Goal: Information Seeking & Learning: Check status

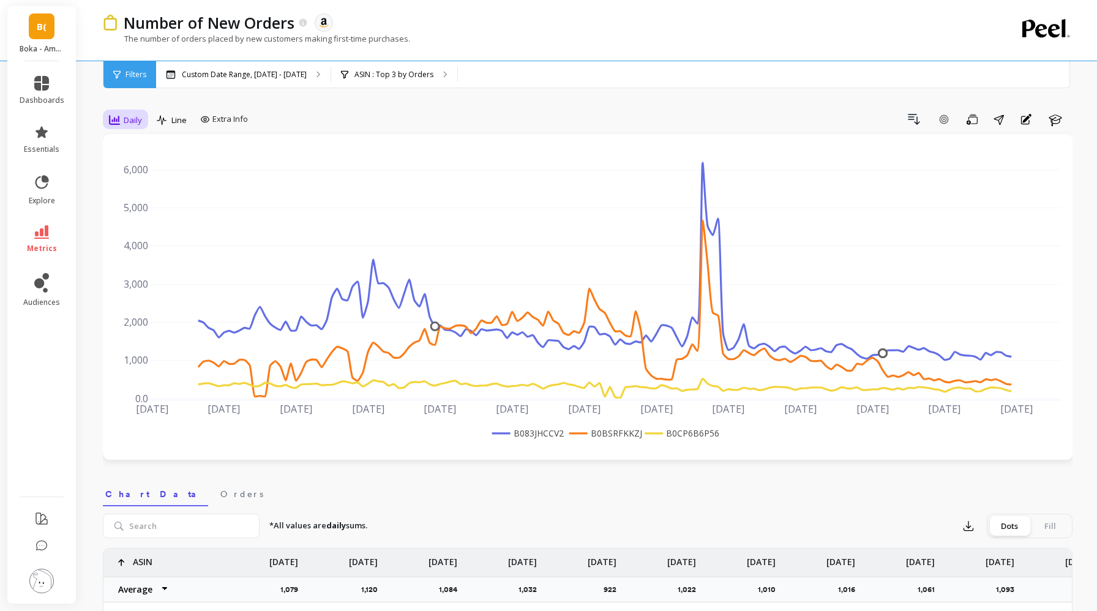
click at [133, 124] on span "Daily" at bounding box center [133, 121] width 18 height 12
click at [133, 196] on div "Weekly" at bounding box center [148, 195] width 70 height 12
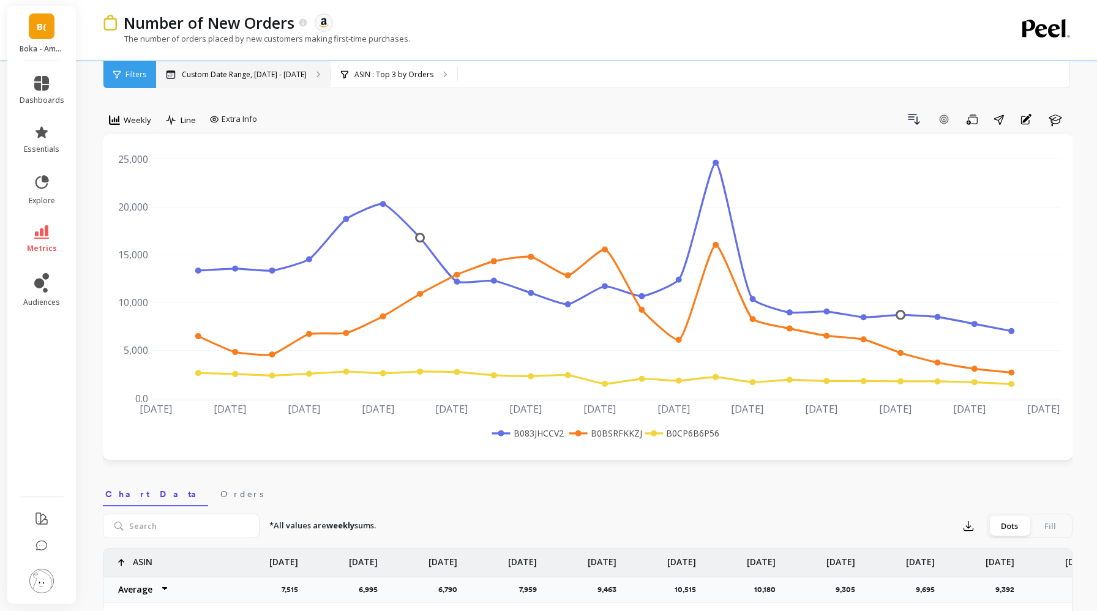
click at [250, 76] on p "Custom Date Range, [DATE] - [DATE]" at bounding box center [244, 75] width 125 height 10
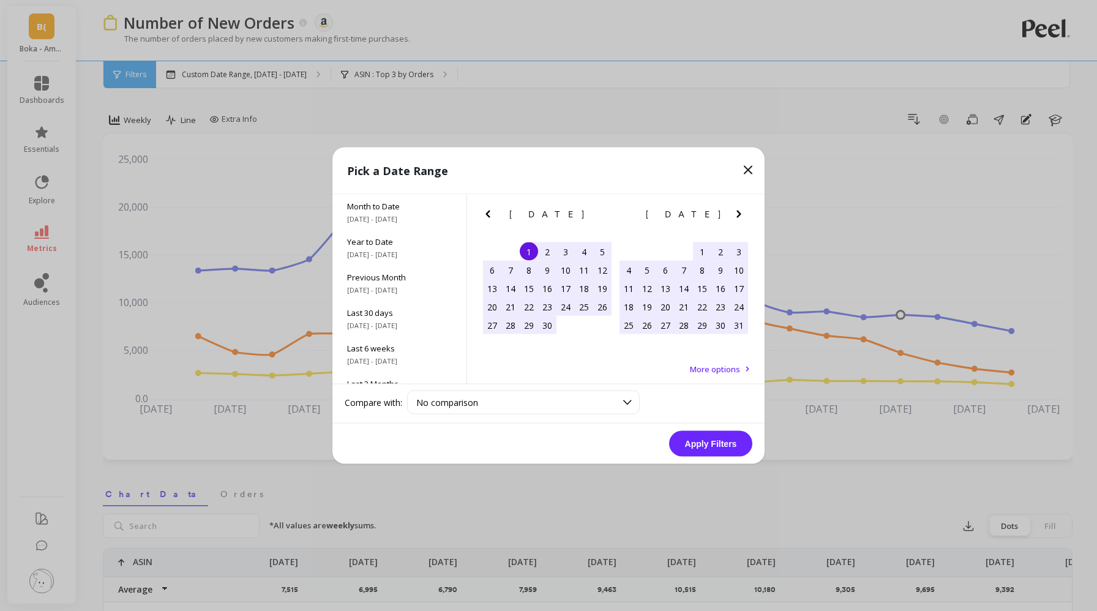
click at [746, 216] on button "Next Month" at bounding box center [742, 217] width 20 height 20
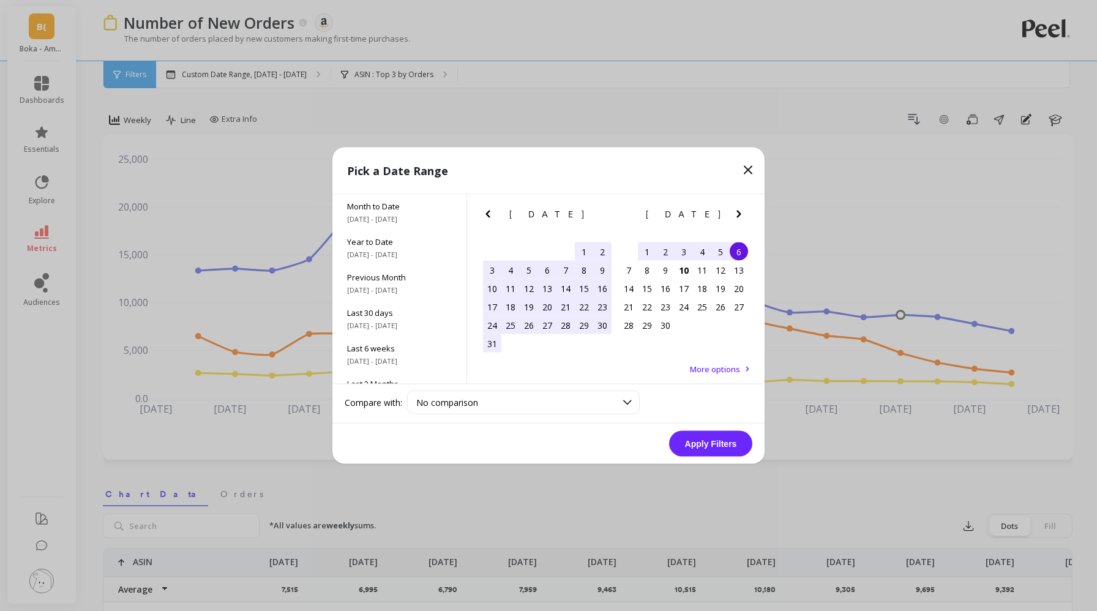
click at [742, 167] on icon at bounding box center [748, 170] width 15 height 15
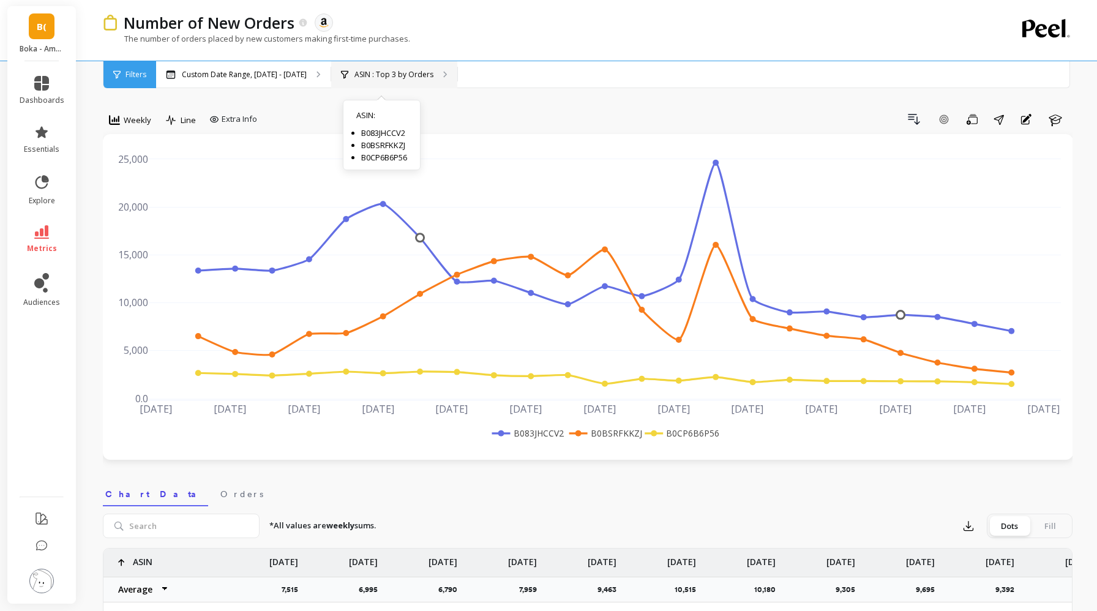
click at [397, 70] on p "ASIN : Top 3 by Orders" at bounding box center [394, 75] width 79 height 10
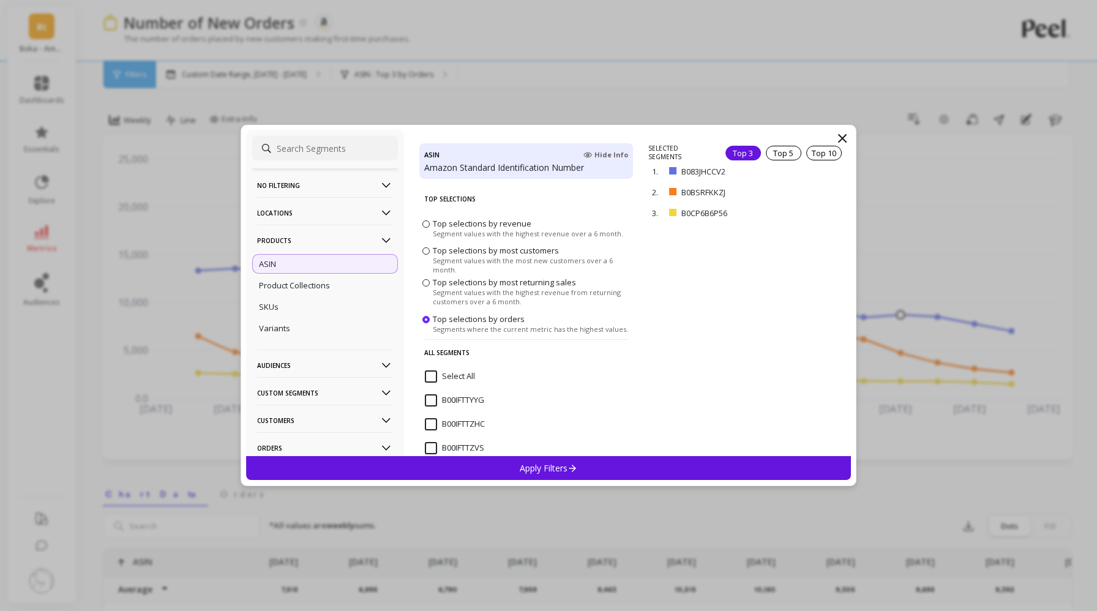
click at [851, 140] on div "No filtering Overall Locations Cities Countries Physical Location Sales Channel…" at bounding box center [548, 293] width 605 height 326
click at [832, 138] on div "No filtering Overall Locations Cities Countries Physical Location Sales Channel…" at bounding box center [548, 293] width 605 height 326
click at [840, 138] on icon at bounding box center [842, 138] width 15 height 15
